Goal: Transaction & Acquisition: Purchase product/service

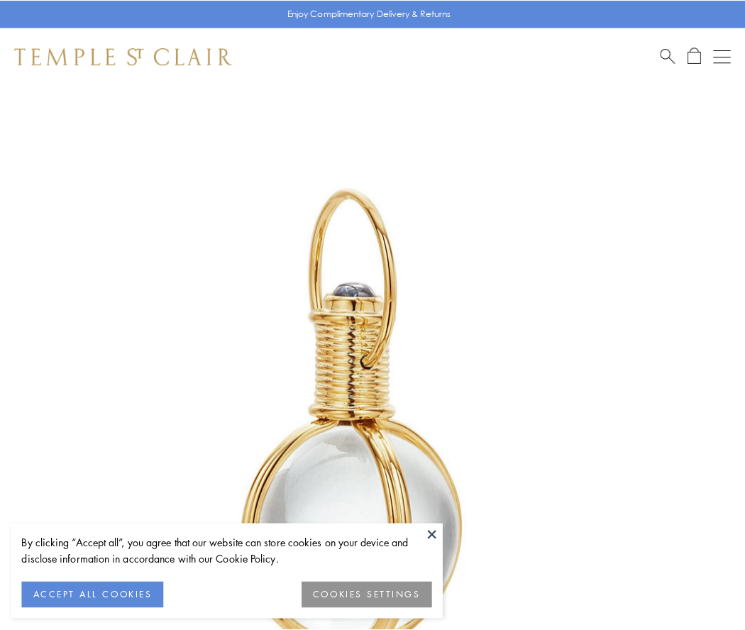
scroll to position [370, 0]
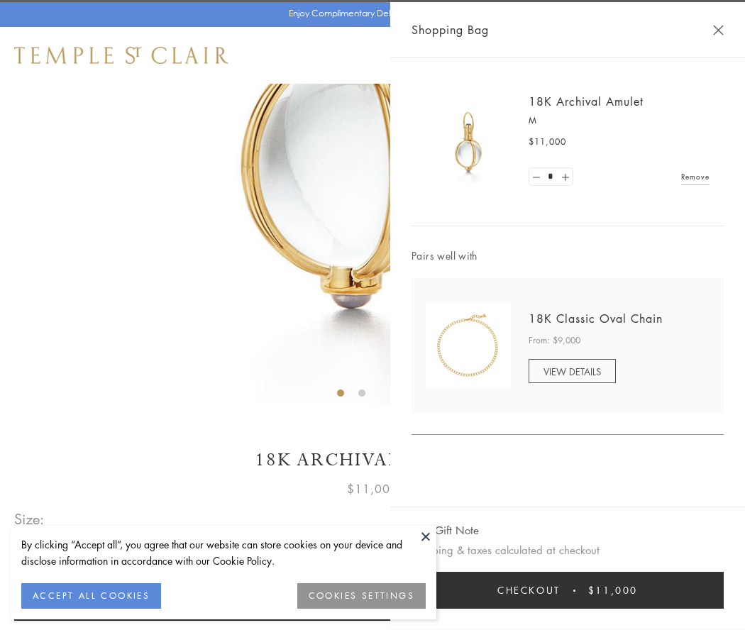
click at [568, 590] on button "Checkout $11,000" at bounding box center [568, 590] width 312 height 37
